Goal: Download file/media

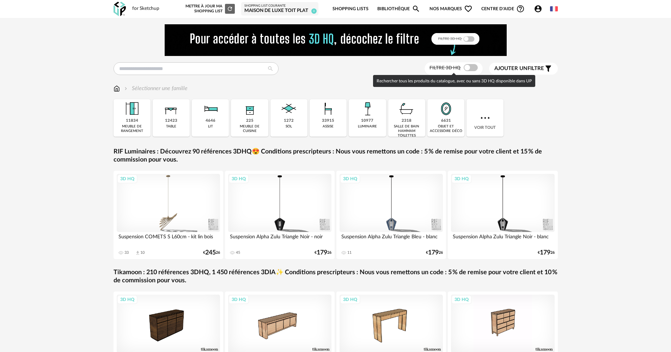
click at [468, 69] on span at bounding box center [470, 67] width 14 height 7
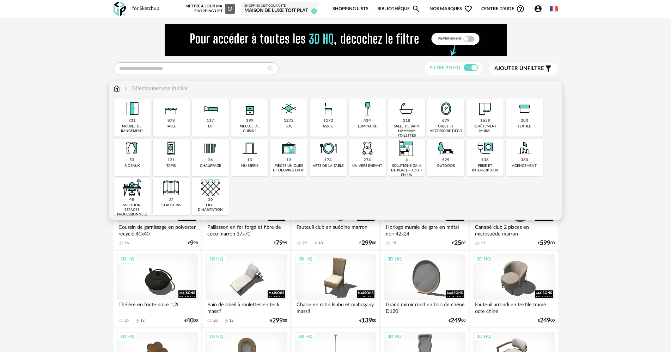
click at [476, 111] on img at bounding box center [484, 108] width 19 height 19
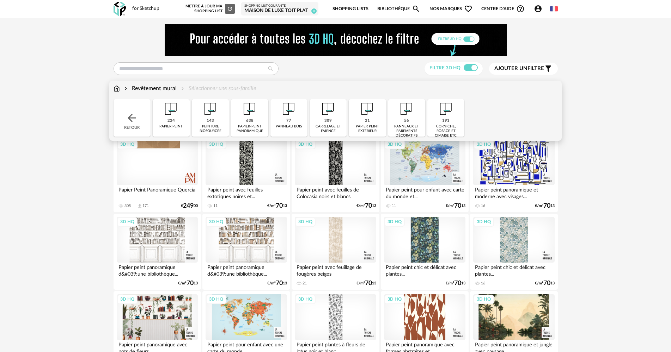
click at [245, 116] on img at bounding box center [249, 108] width 19 height 19
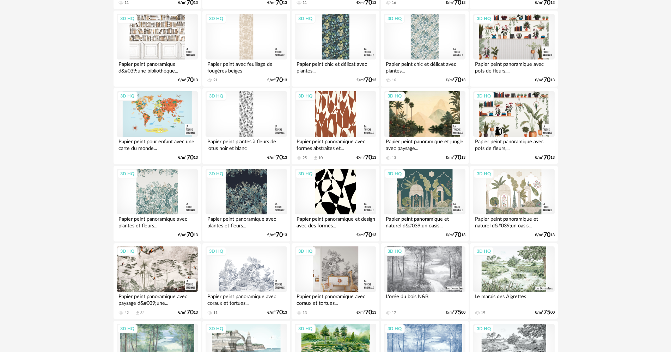
scroll to position [176, 0]
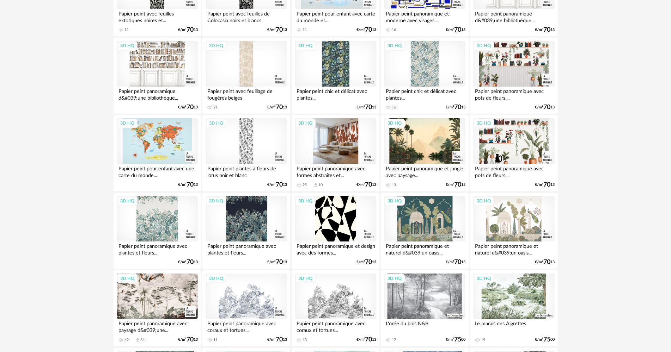
click at [326, 149] on div "3D HQ" at bounding box center [335, 141] width 81 height 46
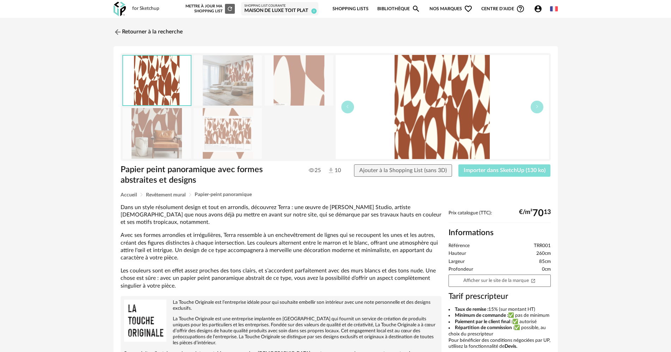
click at [476, 168] on span "Importer dans SketchUp (130 ko)" at bounding box center [504, 171] width 82 height 6
